Goal: Find contact information: Find contact information

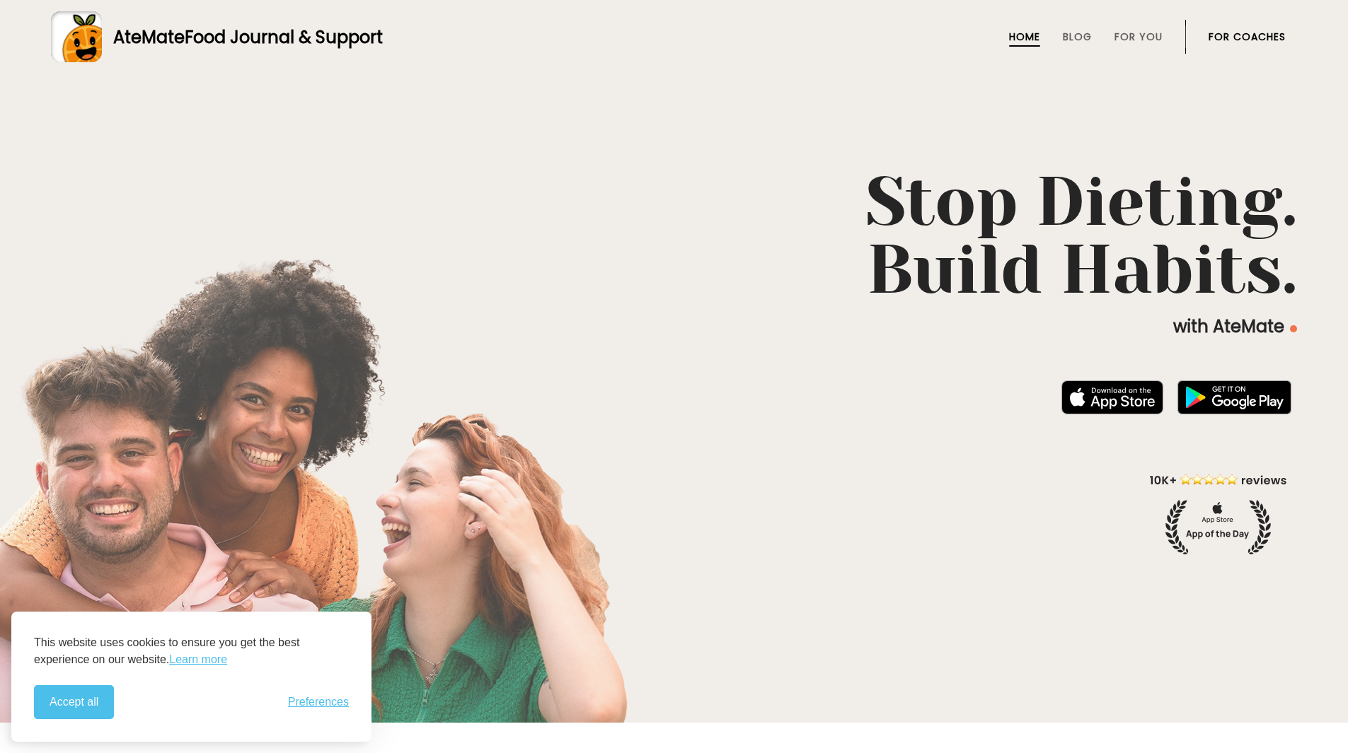
click at [89, 716] on button "Accept all" at bounding box center [74, 702] width 80 height 34
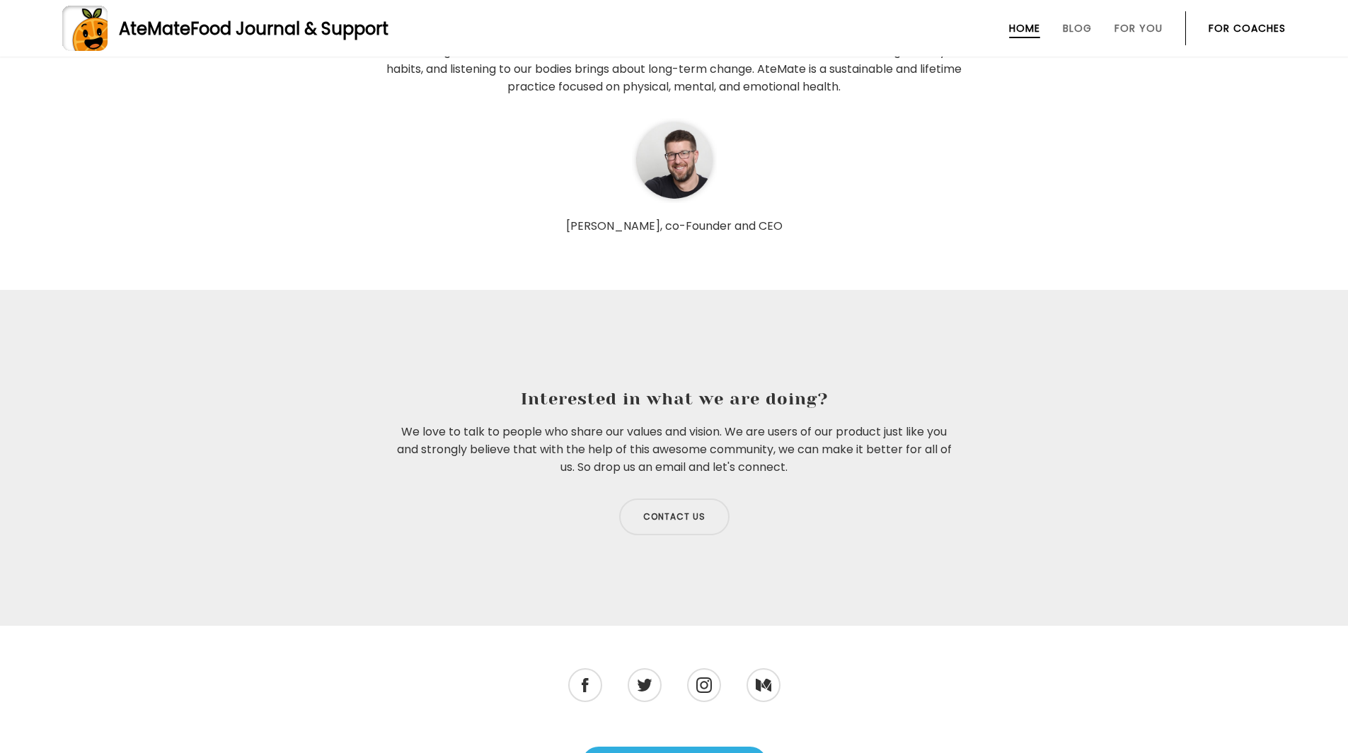
scroll to position [4669, 0]
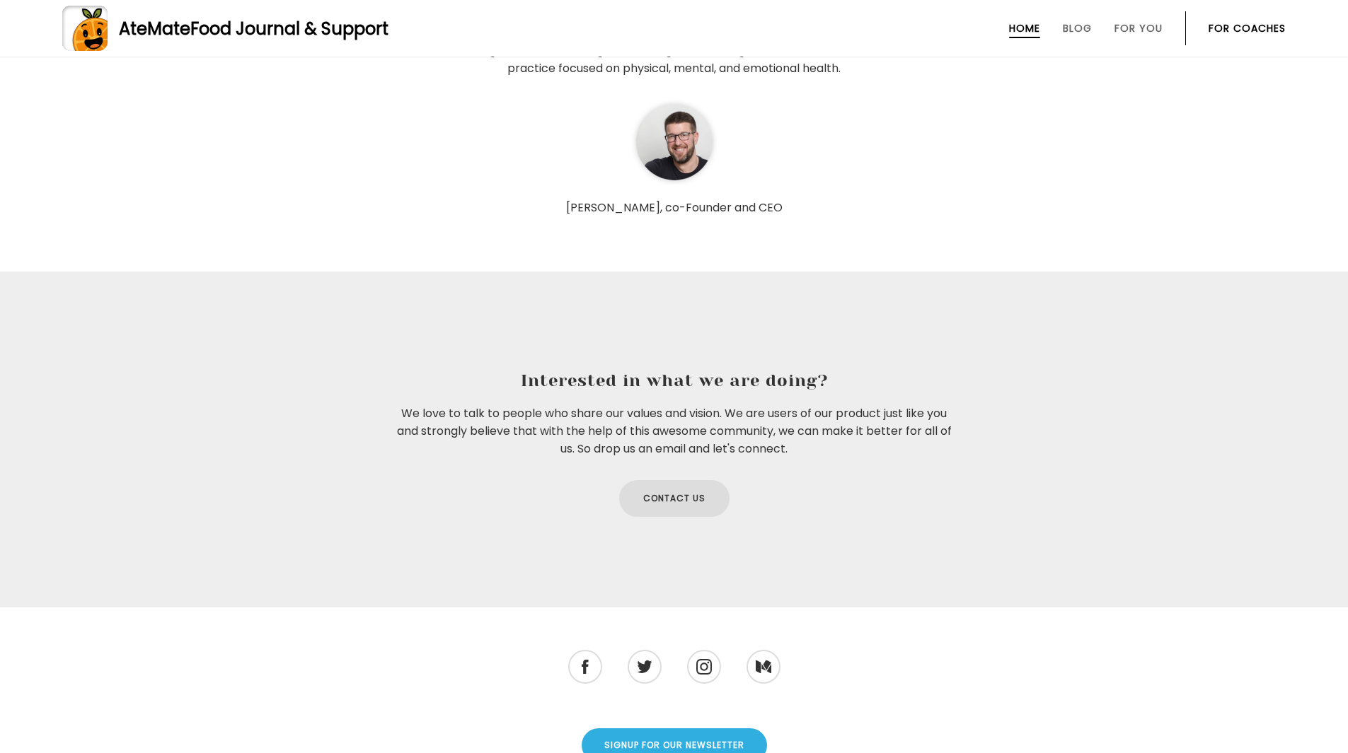
click at [678, 492] on link "Contact us" at bounding box center [674, 498] width 110 height 37
click at [707, 500] on link "Contact us" at bounding box center [674, 498] width 110 height 37
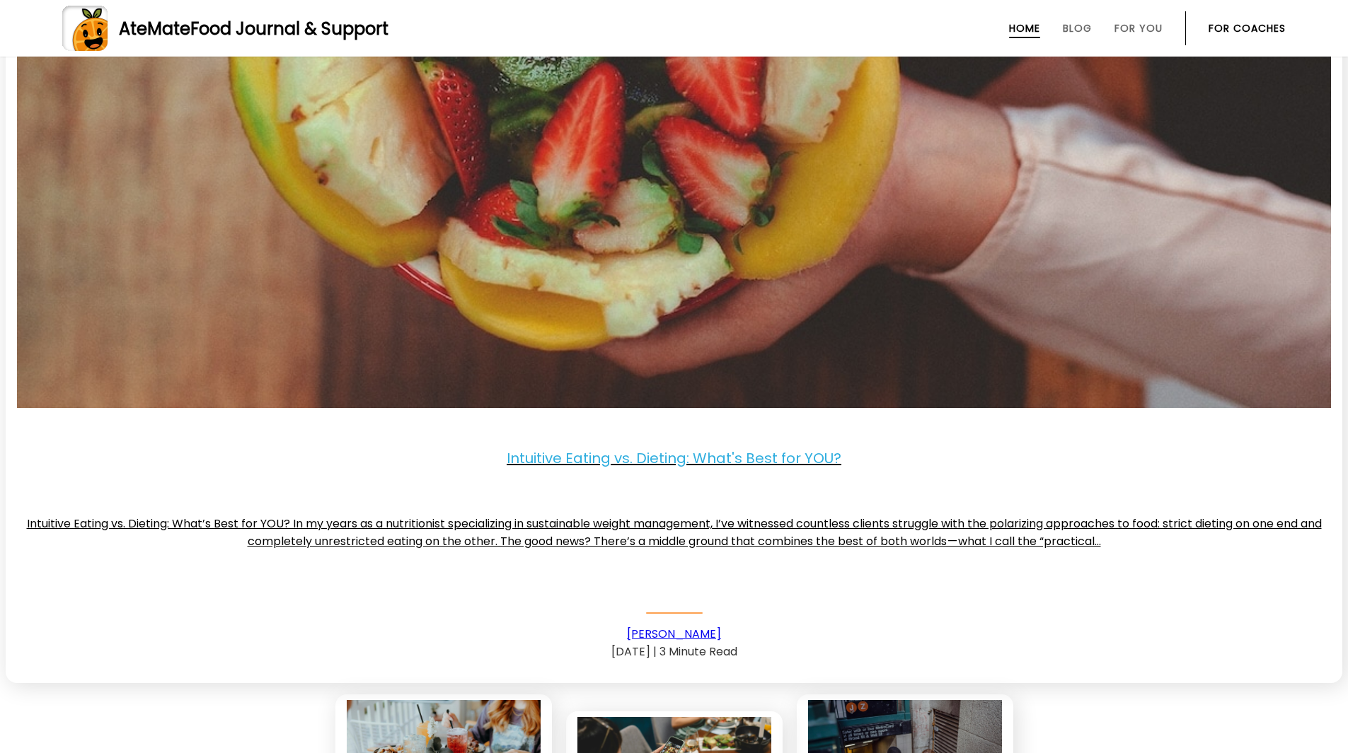
scroll to position [3183, 0]
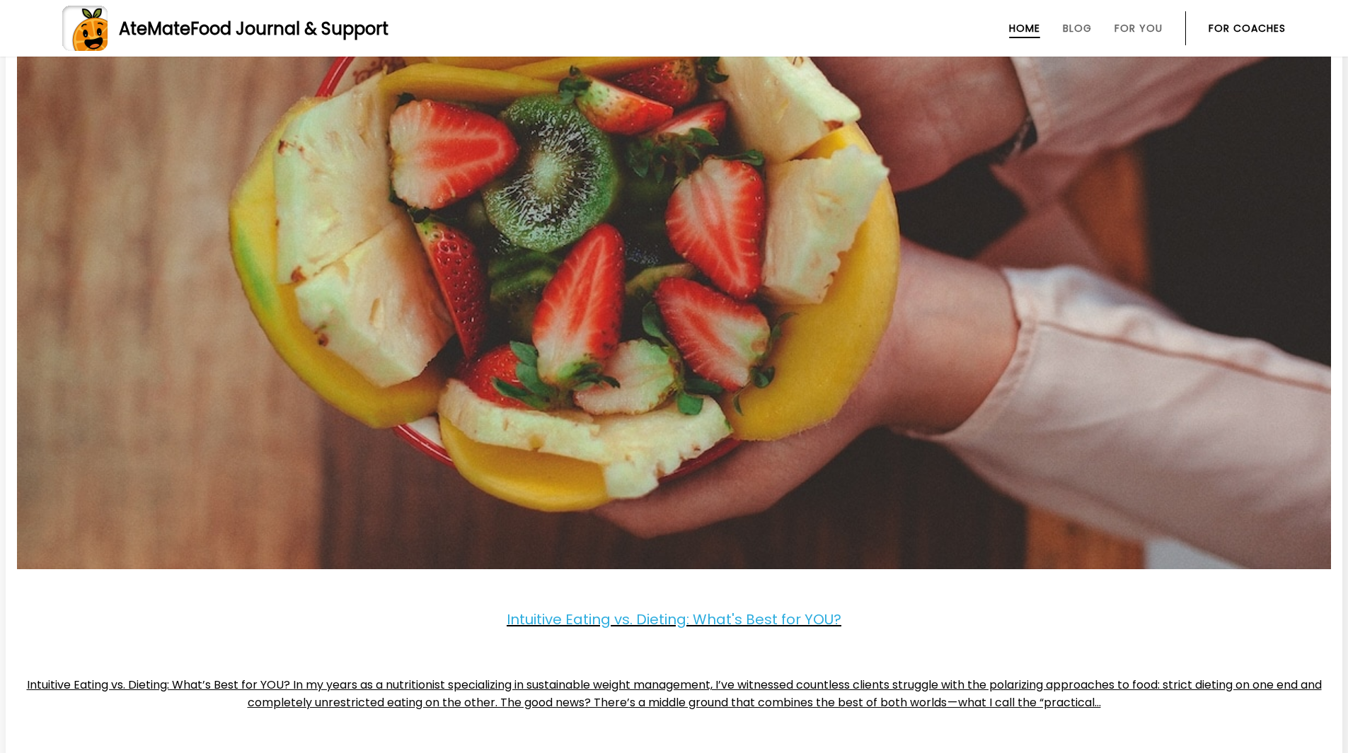
click at [1260, 32] on link "For Coaches" at bounding box center [1246, 28] width 77 height 11
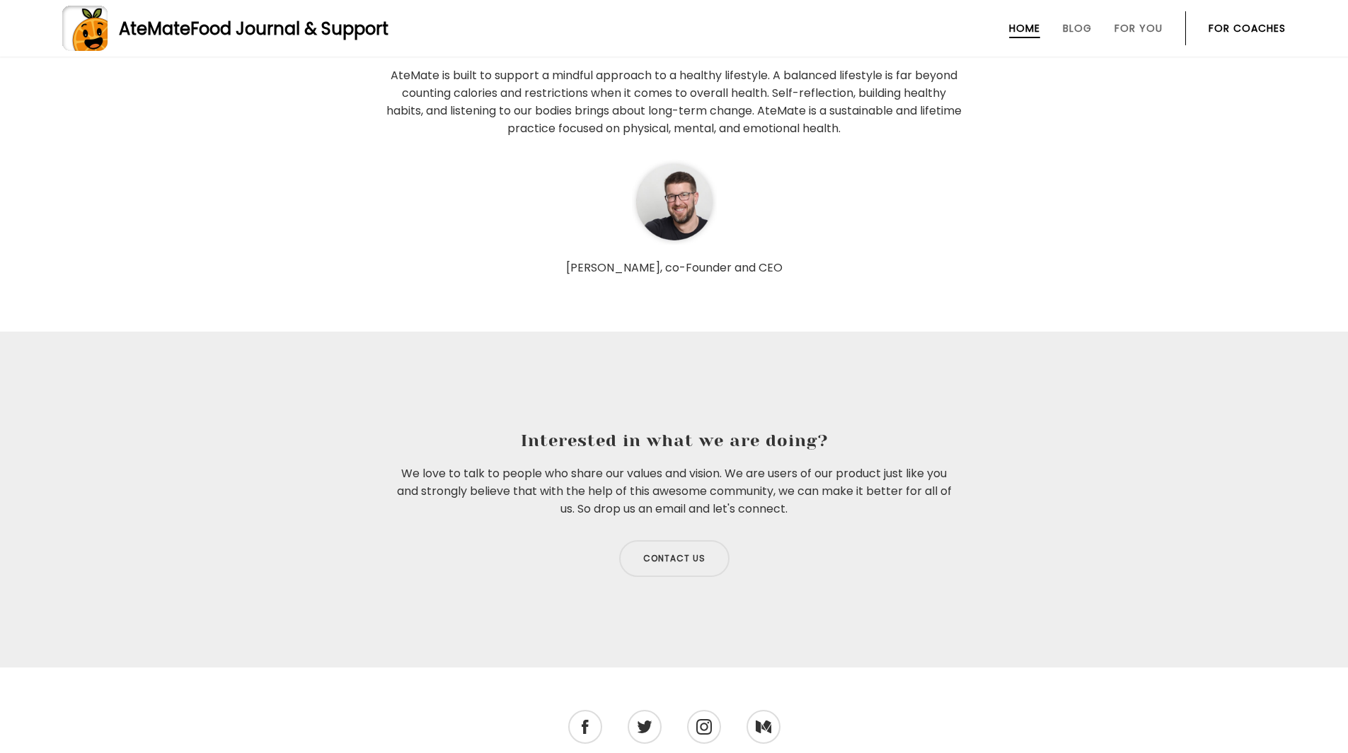
scroll to position [4663, 0]
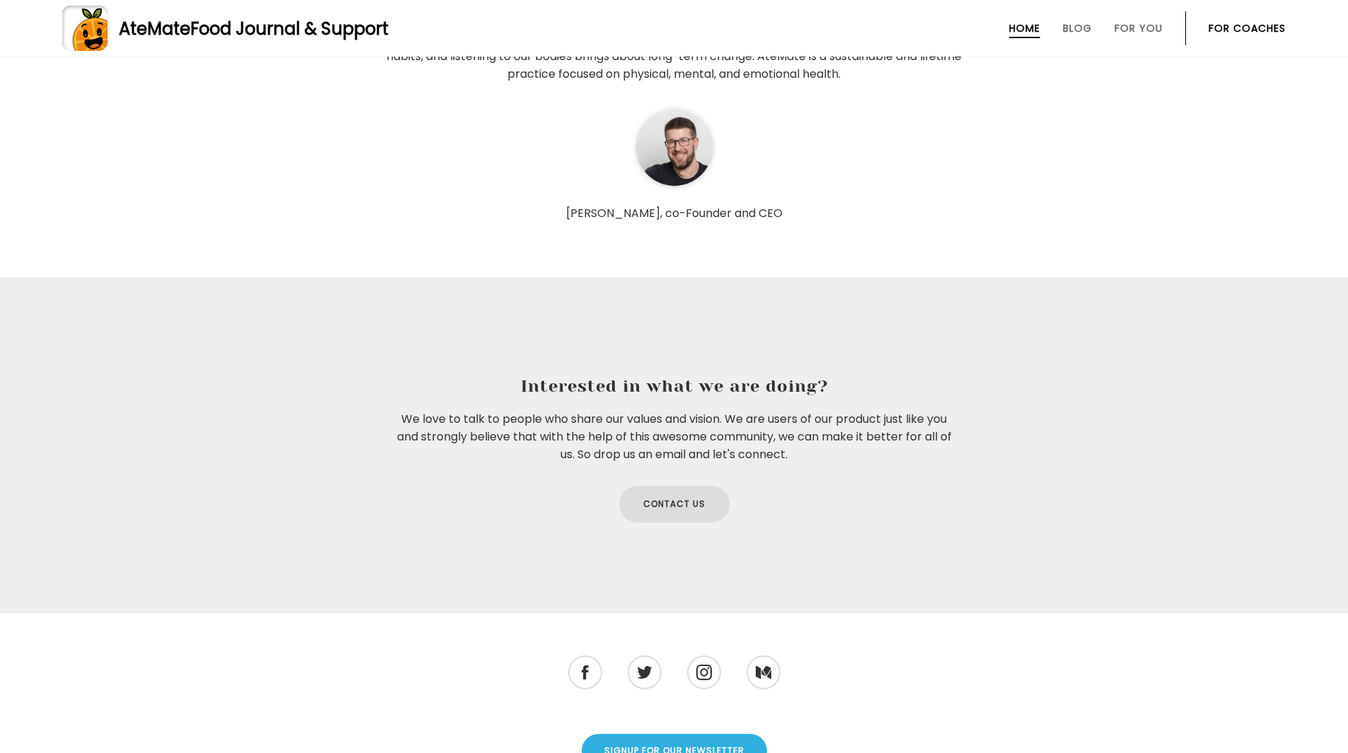
click at [689, 519] on link "Contact us" at bounding box center [674, 504] width 110 height 37
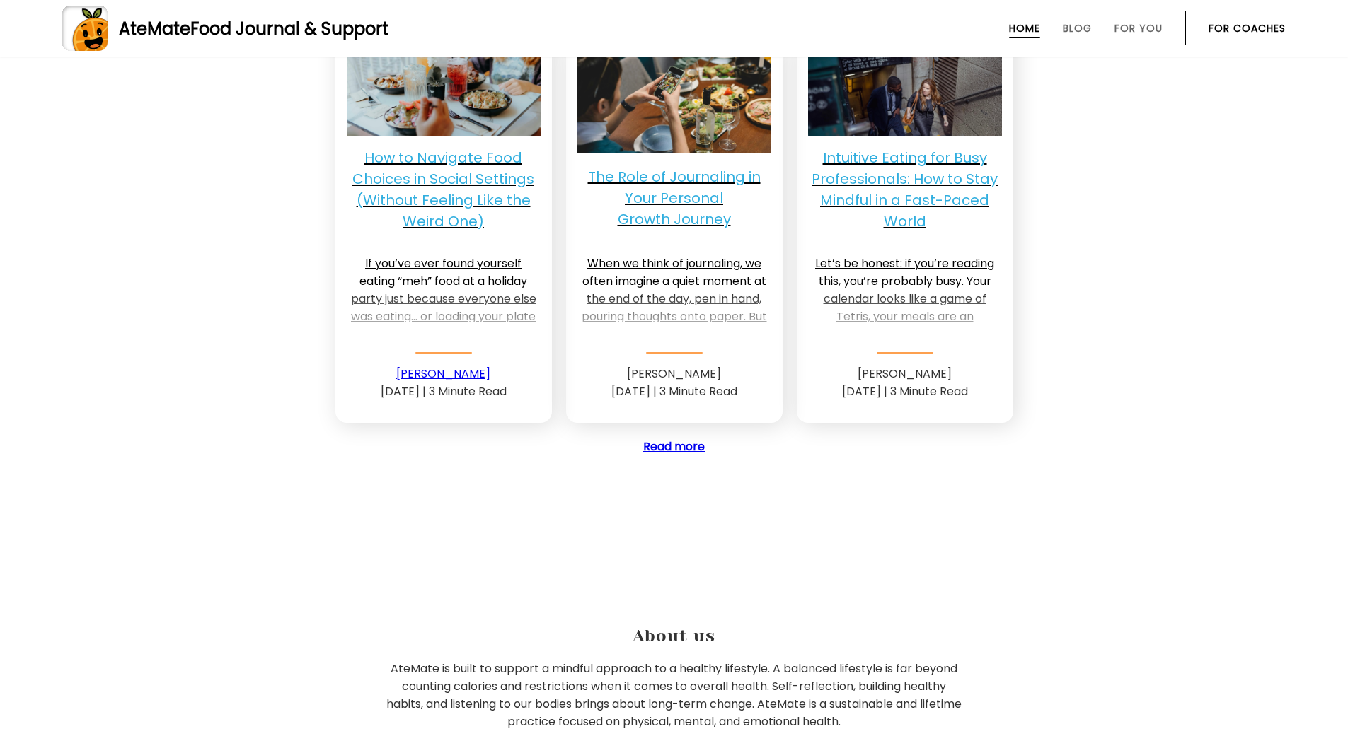
scroll to position [4032, 0]
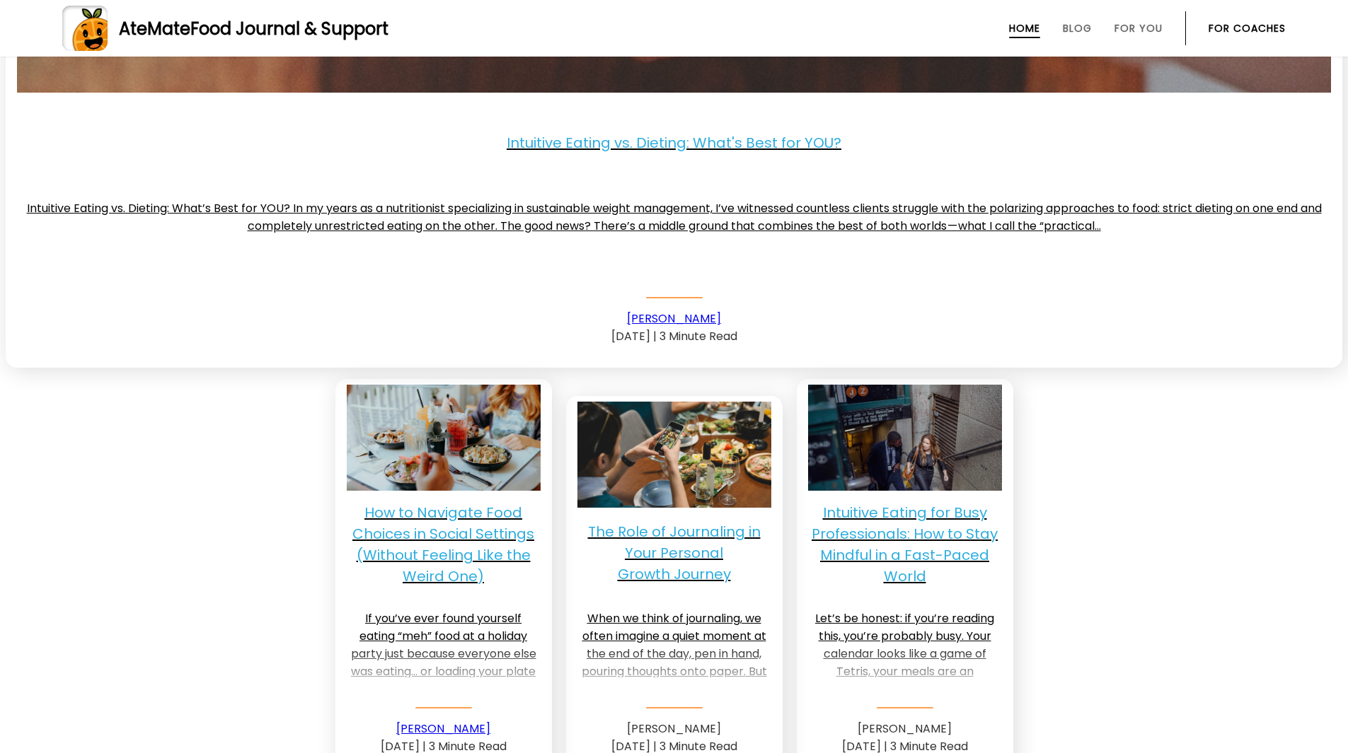
scroll to position [3678, 0]
